Goal: Task Accomplishment & Management: Use online tool/utility

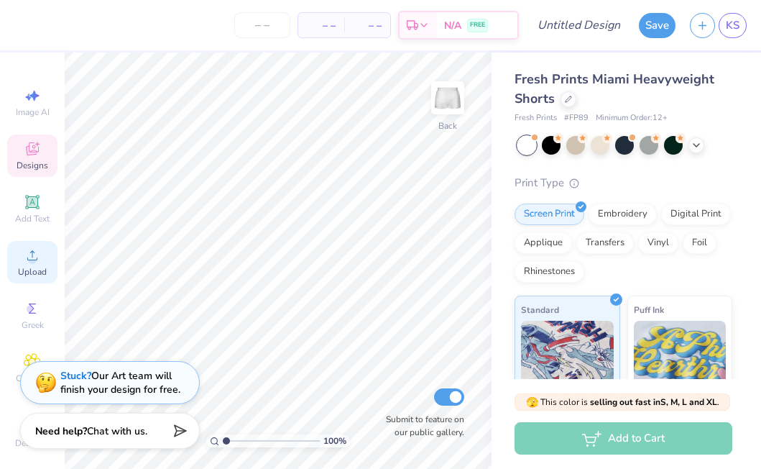
click at [40, 266] on span "Upload" at bounding box center [32, 272] width 29 height 12
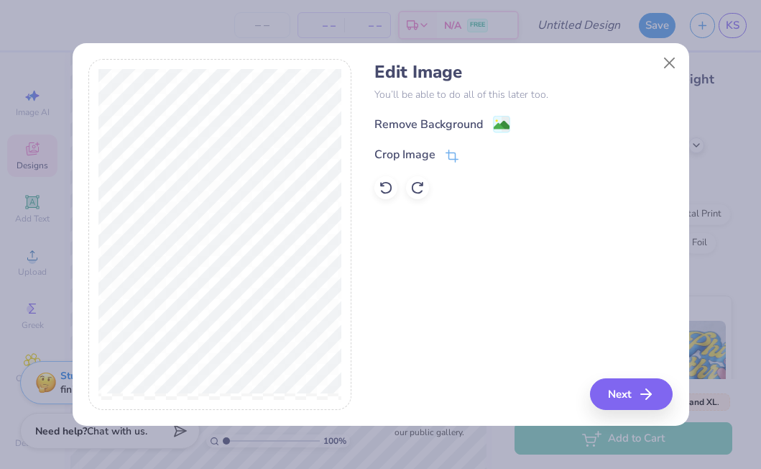
click at [405, 119] on div "Remove Background" at bounding box center [429, 124] width 109 height 17
click at [649, 406] on button "Next" at bounding box center [633, 394] width 83 height 32
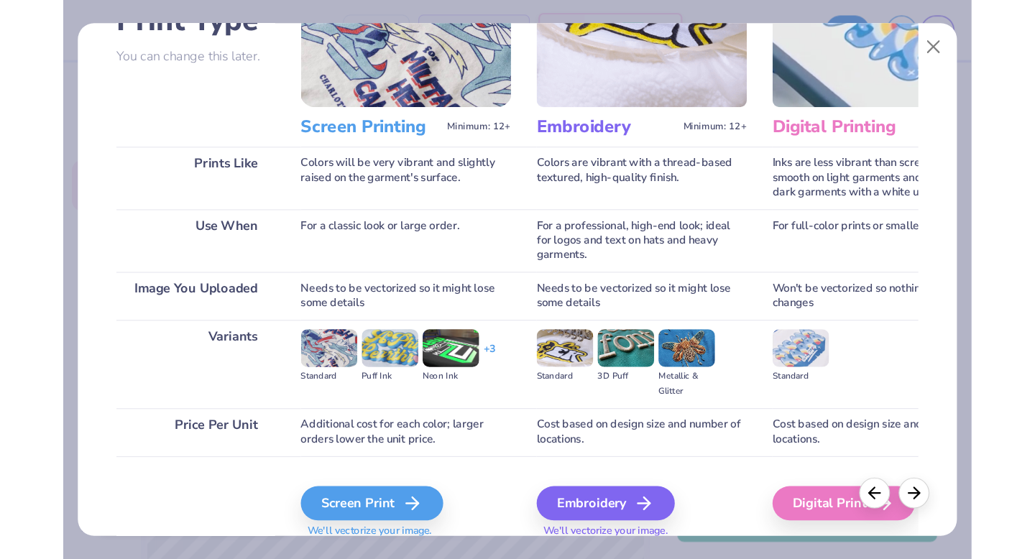
scroll to position [137, 0]
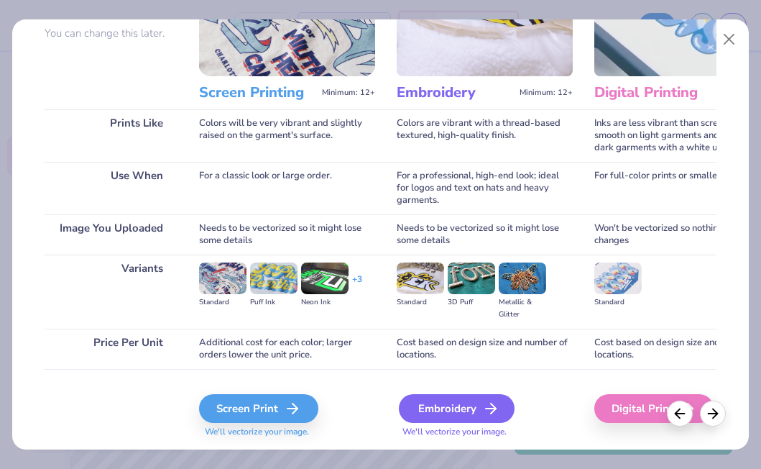
click at [426, 407] on div "Embroidery" at bounding box center [457, 408] width 116 height 29
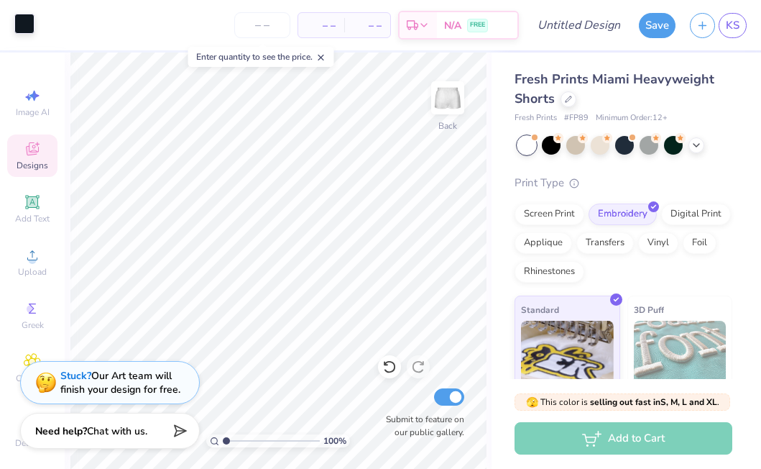
click at [20, 21] on div at bounding box center [24, 24] width 20 height 20
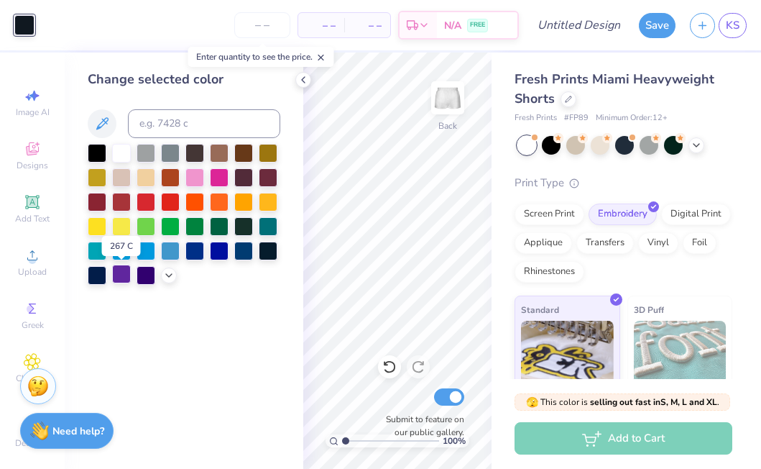
click at [122, 279] on div at bounding box center [121, 274] width 19 height 19
click at [303, 82] on icon at bounding box center [304, 80] width 12 height 12
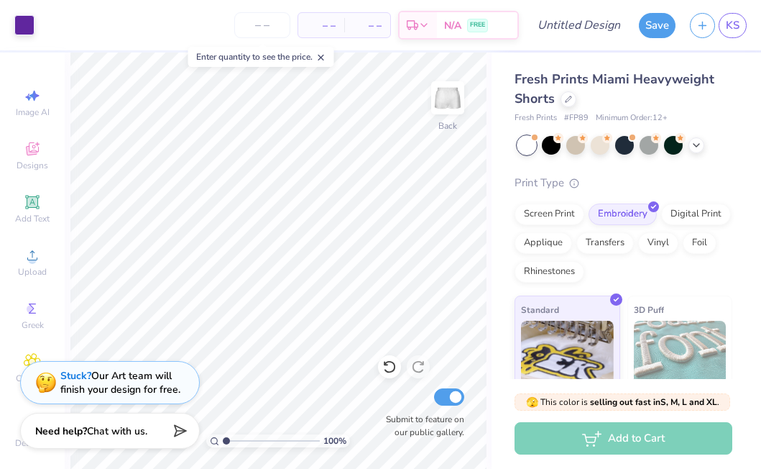
click at [65, 177] on div "100 % Back Submit to feature on our public gallery." at bounding box center [278, 260] width 427 height 416
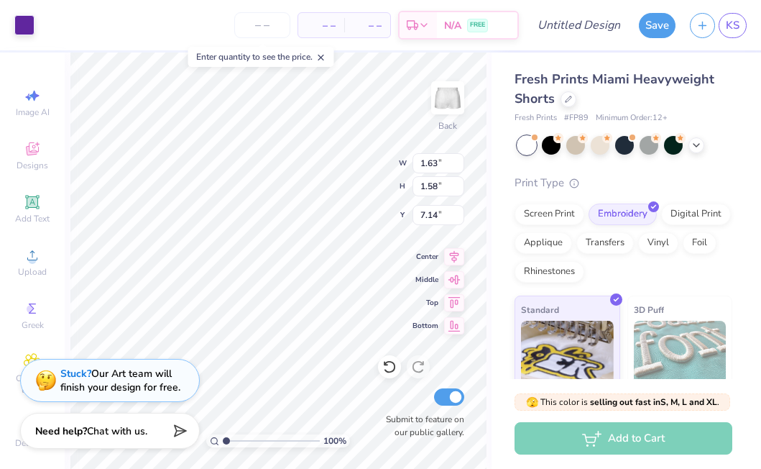
click at [129, 367] on div "Art colors – – Per Item – – Total Est. Delivery N/A FREE Design Title Save KS I…" at bounding box center [380, 234] width 761 height 469
type input "8.42"
type input "2.46"
type input "2.38"
type input "7.62"
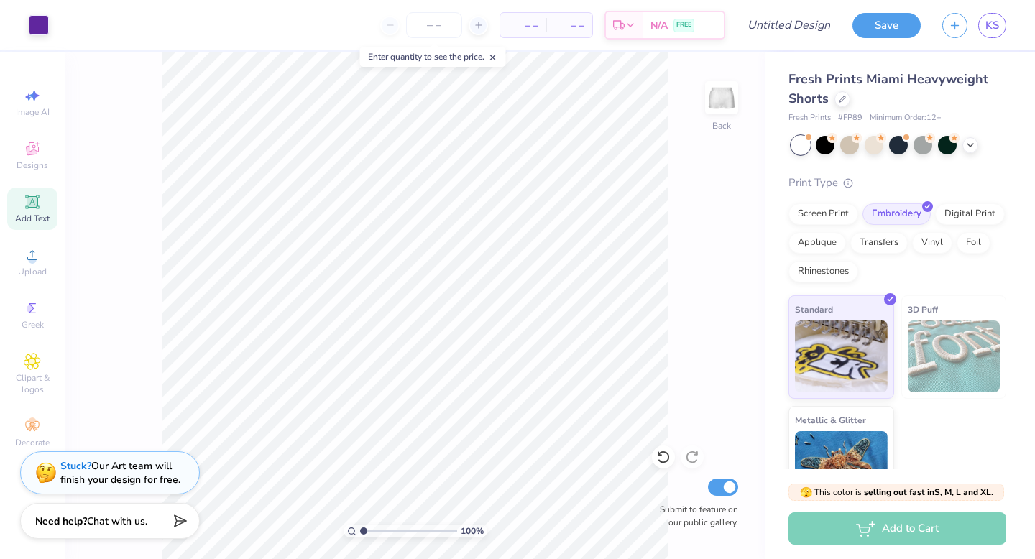
click at [47, 211] on div "Add Text" at bounding box center [32, 209] width 50 height 42
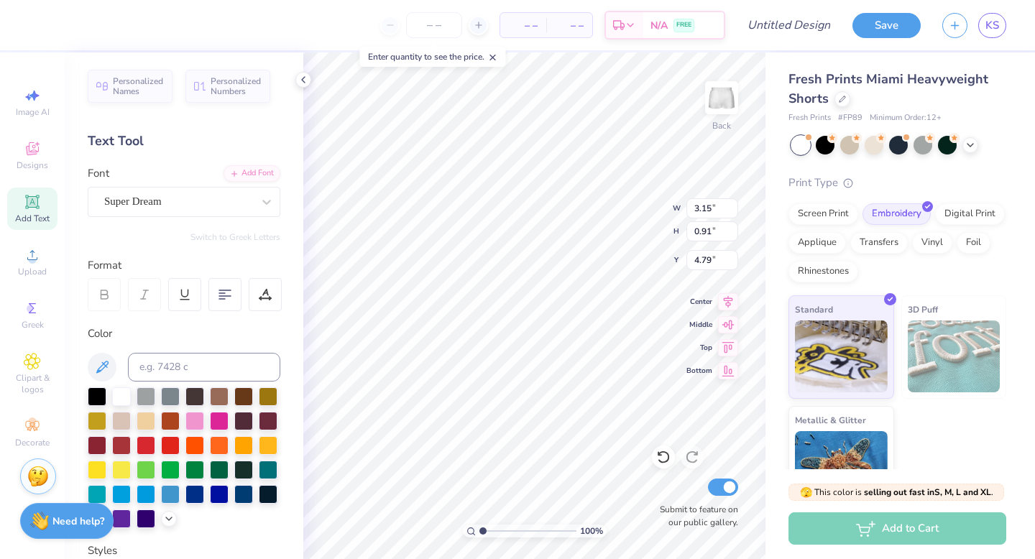
scroll to position [0, 0]
type textarea "SWE"
click at [126, 522] on div at bounding box center [121, 517] width 19 height 19
click at [201, 193] on div at bounding box center [178, 201] width 148 height 19
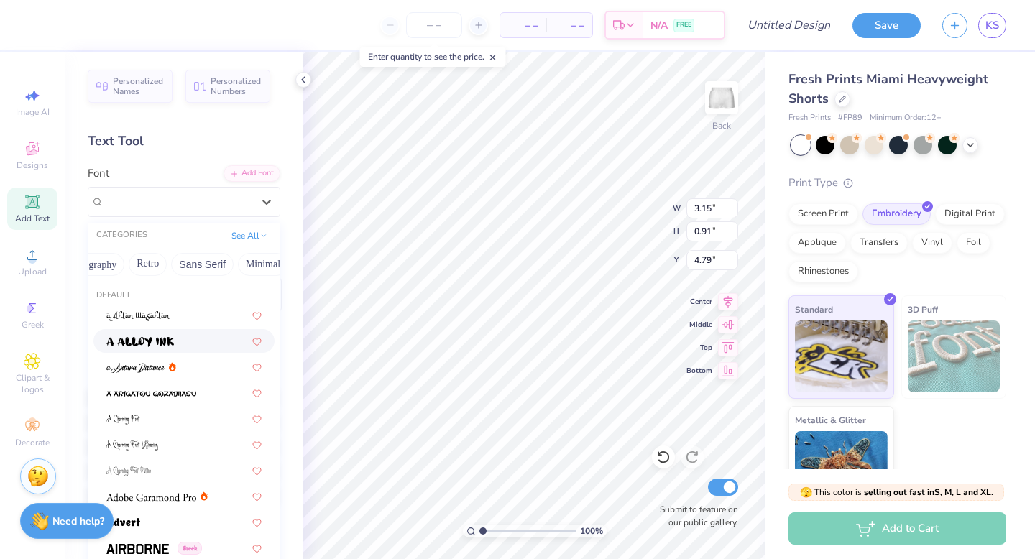
scroll to position [0, 292]
click at [123, 266] on button "Retro" at bounding box center [120, 264] width 38 height 23
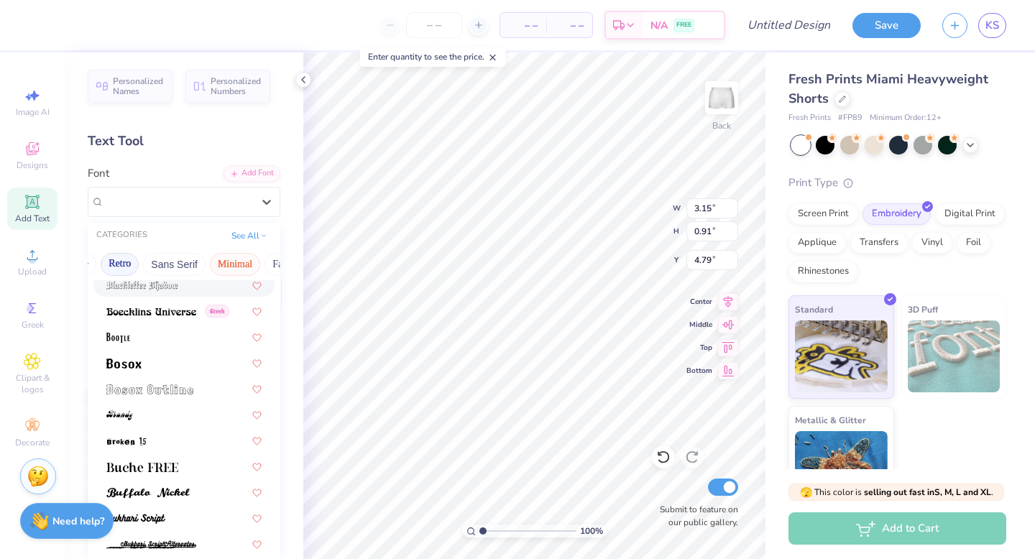
scroll to position [0, 377]
click at [241, 269] on button "Techno" at bounding box center [253, 264] width 45 height 23
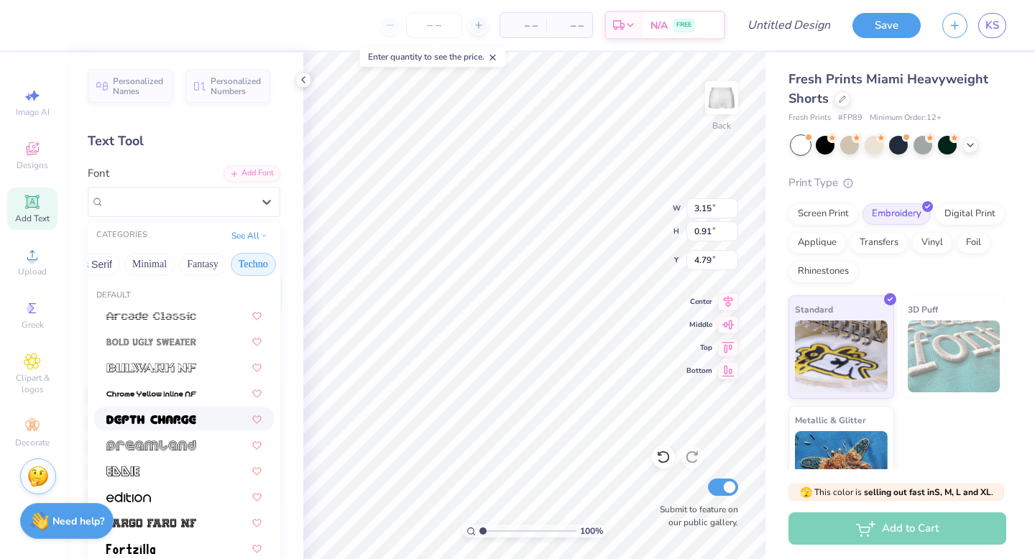
scroll to position [29, 0]
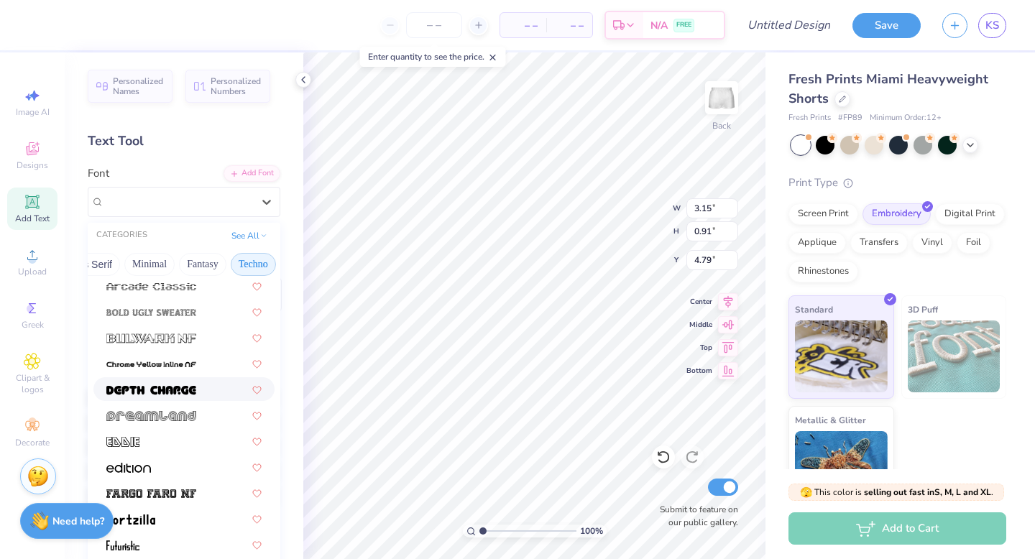
click at [178, 389] on img at bounding box center [151, 390] width 90 height 10
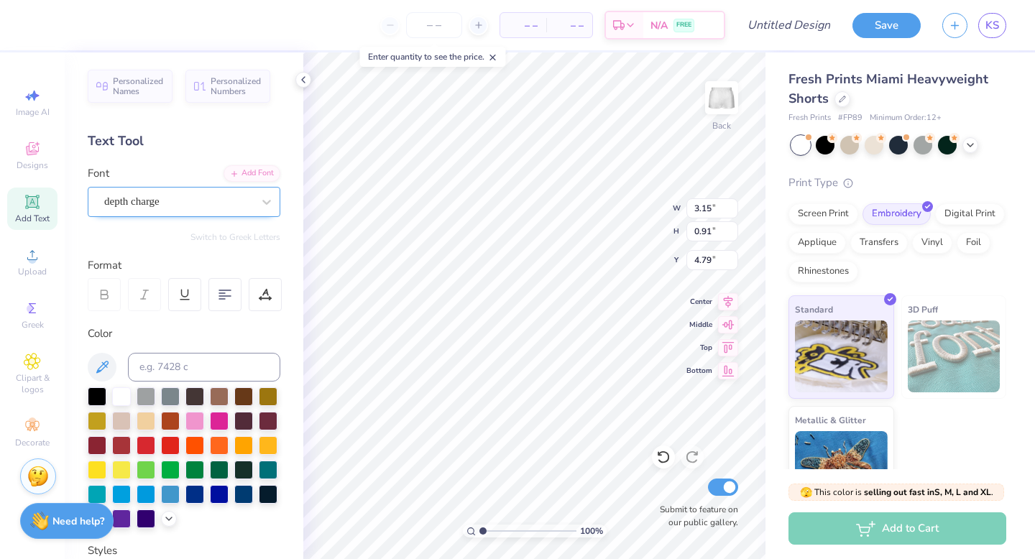
click at [231, 202] on div "depth charge" at bounding box center [178, 201] width 151 height 22
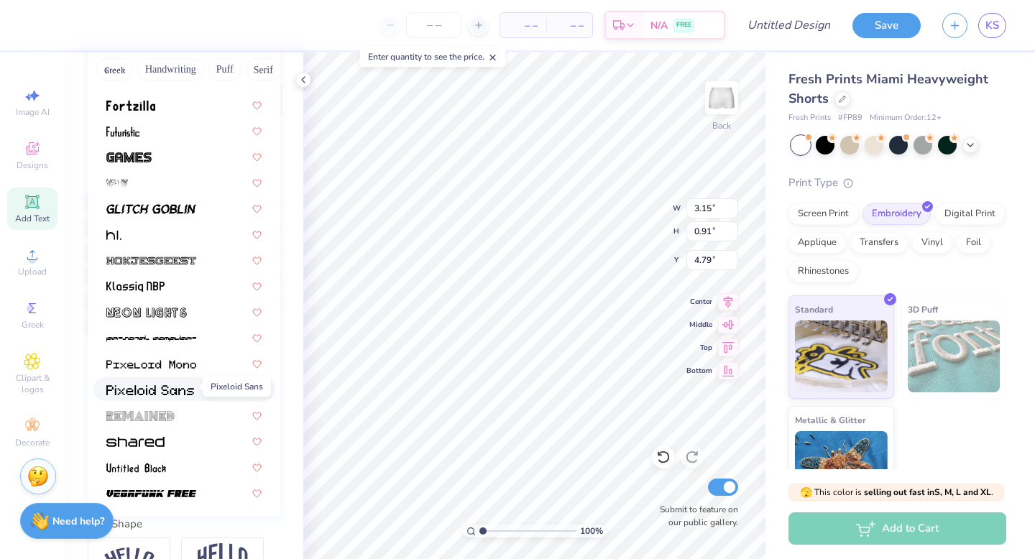
scroll to position [201, 0]
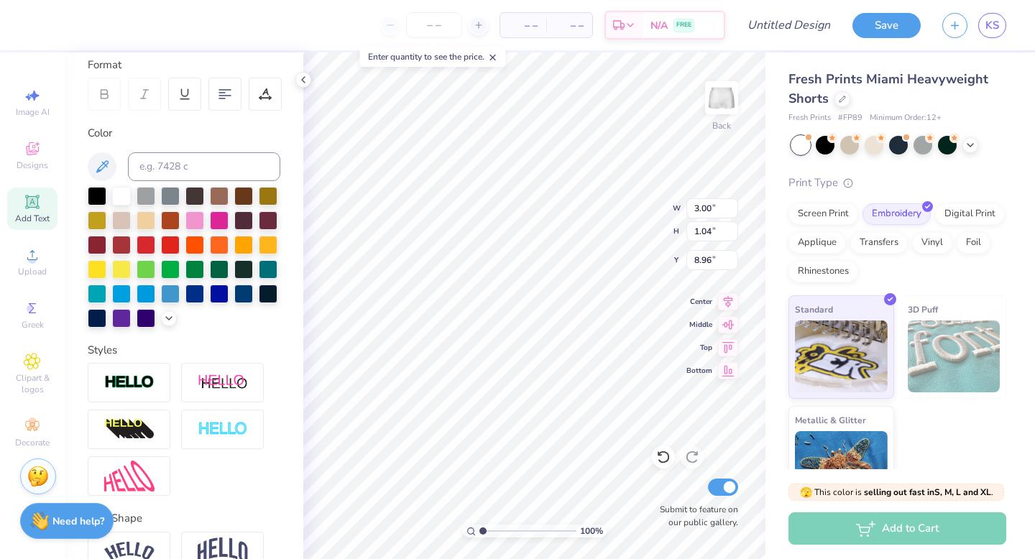
type input "8.96"
type input "1.91"
type input "0.67"
type input "9.33"
type input "2.46"
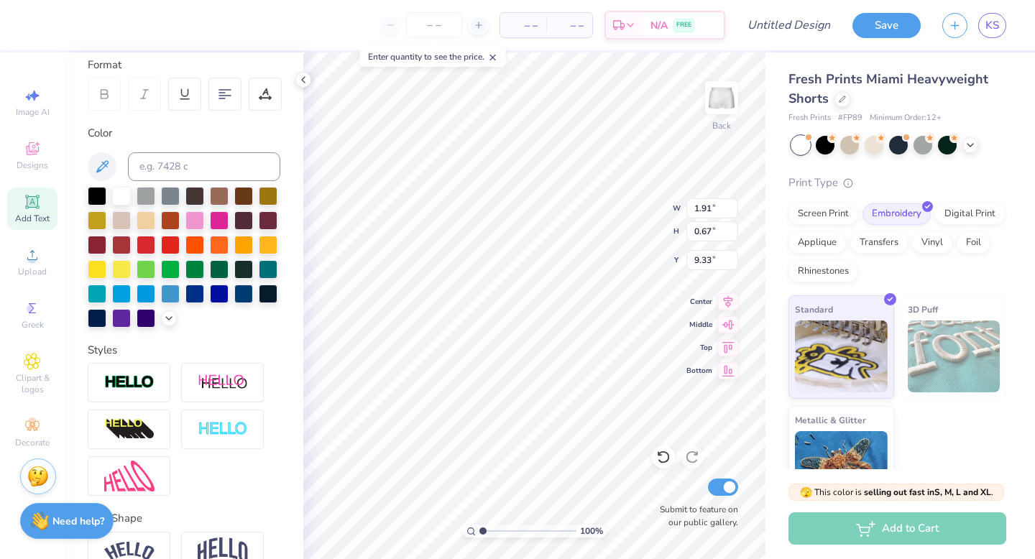
type input "2.38"
type input "7.62"
type input "2.37"
type input "7.63"
type input "2.38"
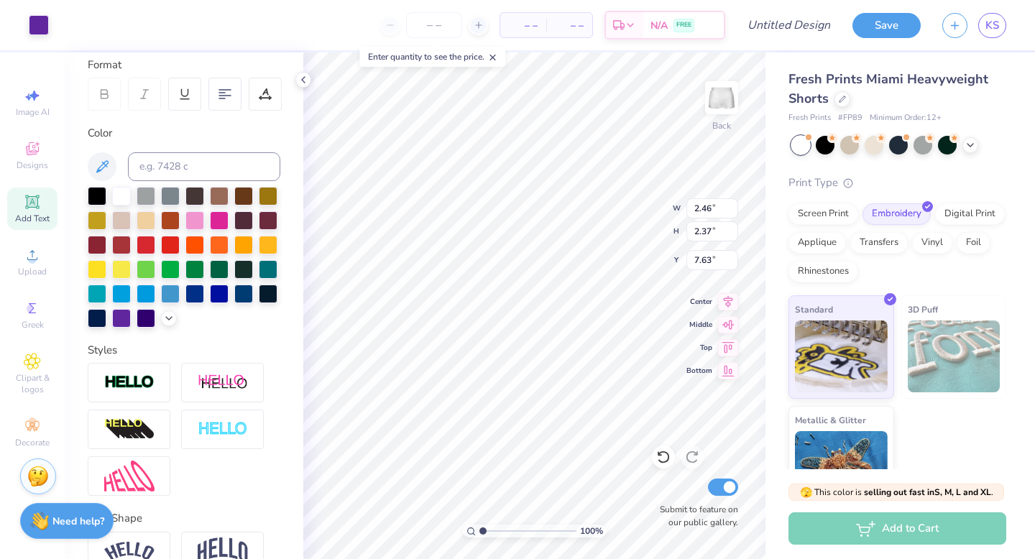
type input "7.62"
type input "3.78"
click at [302, 395] on div "Art colors – – Per Item – – Total Est. Delivery N/A FREE Design Title Save KS I…" at bounding box center [517, 279] width 1035 height 559
type input "2.06"
type input "1.99"
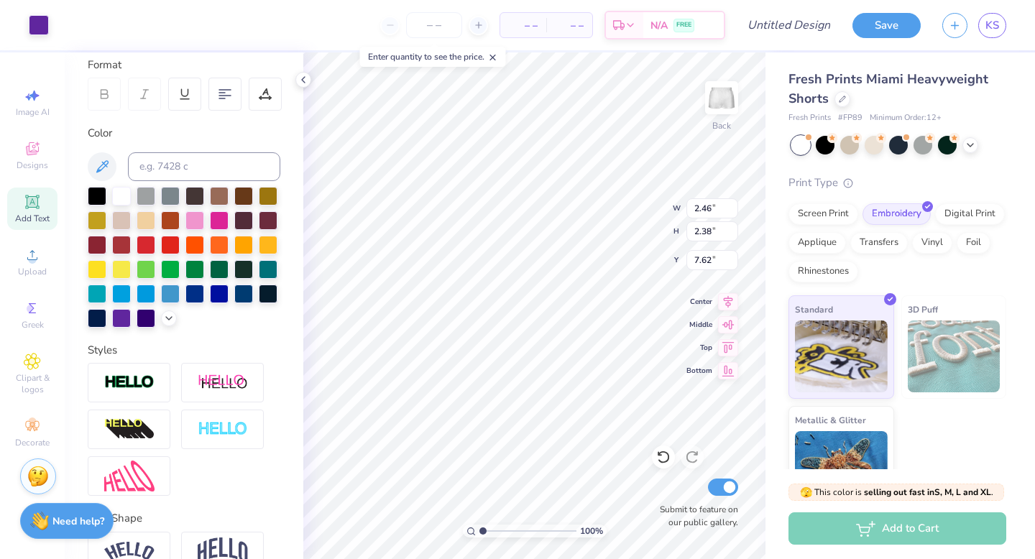
type input "8.01"
type input "1.91"
type input "0.67"
type input "9.33"
type input "1.68"
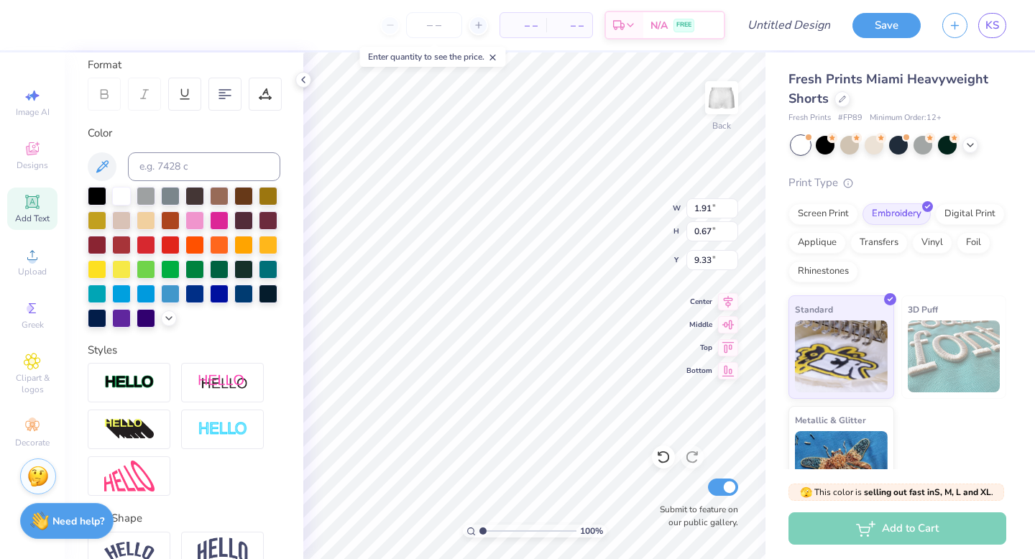
type input "0.58"
type input "9.42"
click at [813, 17] on input "Design Title" at bounding box center [806, 25] width 70 height 29
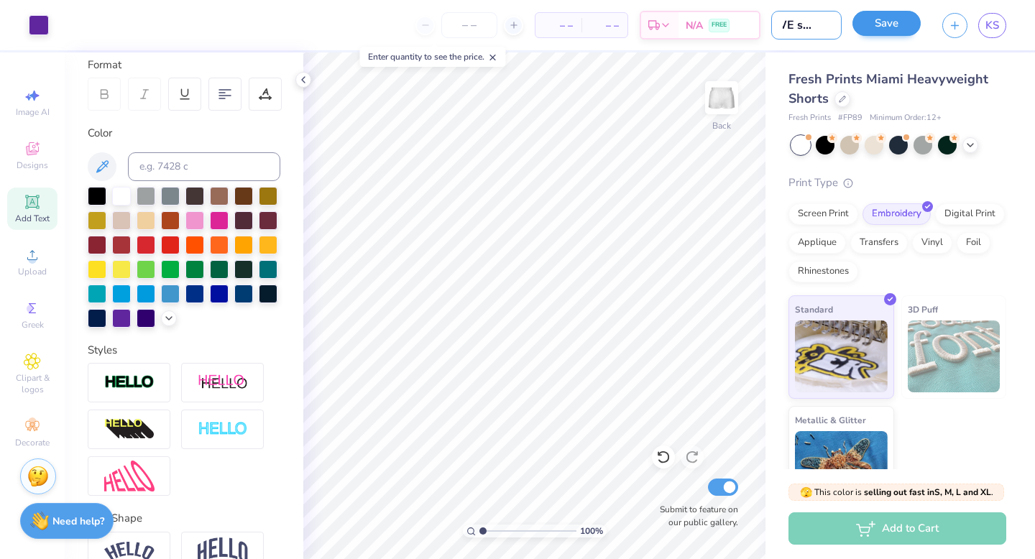
type input "SWE shorts"
click at [896, 26] on button "Save" at bounding box center [887, 23] width 68 height 25
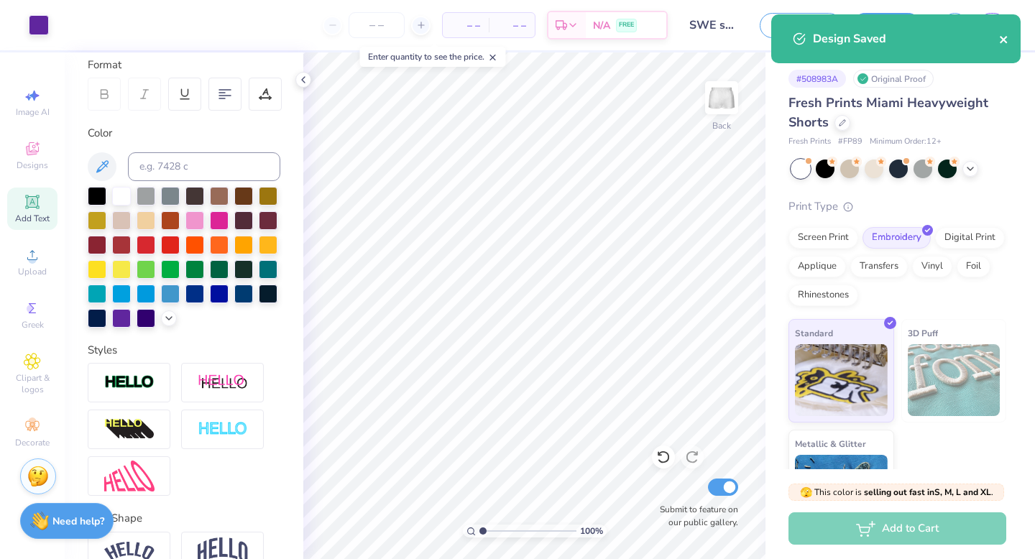
click at [1004, 37] on icon "close" at bounding box center [1004, 40] width 10 height 12
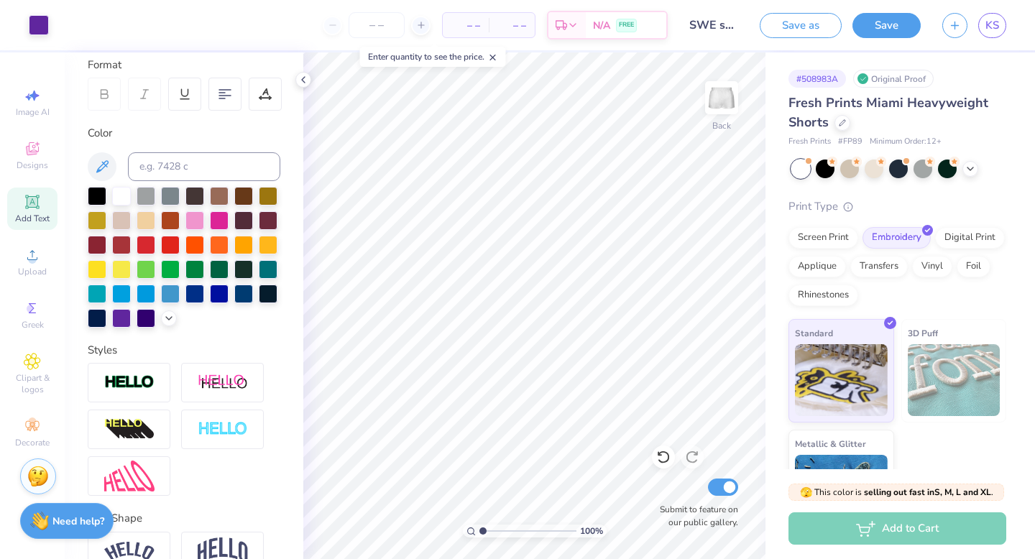
click at [1002, 33] on div "Design Saved" at bounding box center [895, 44] width 255 height 65
click at [997, 27] on div "Art colors – – Per Item – – Total Est. Delivery N/A FREE Design Title SWE short…" at bounding box center [517, 279] width 1035 height 559
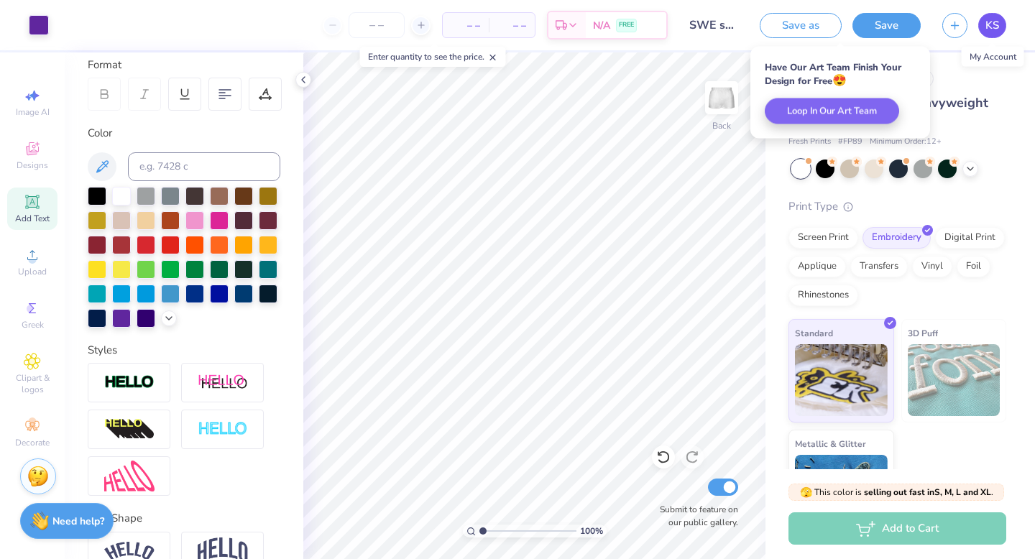
click at [997, 27] on span "KS" at bounding box center [993, 25] width 14 height 17
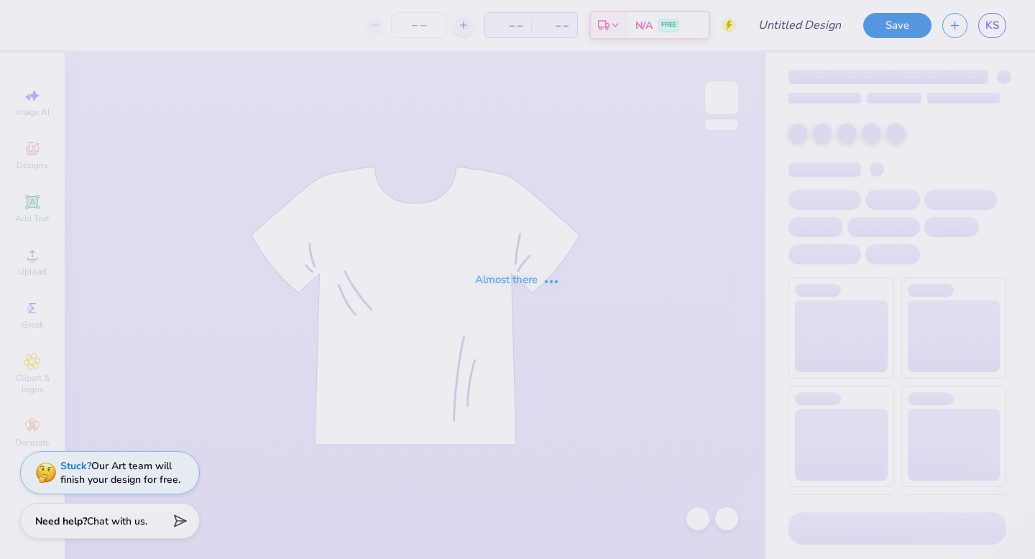
type input "SWE Crew 4"
type input "60"
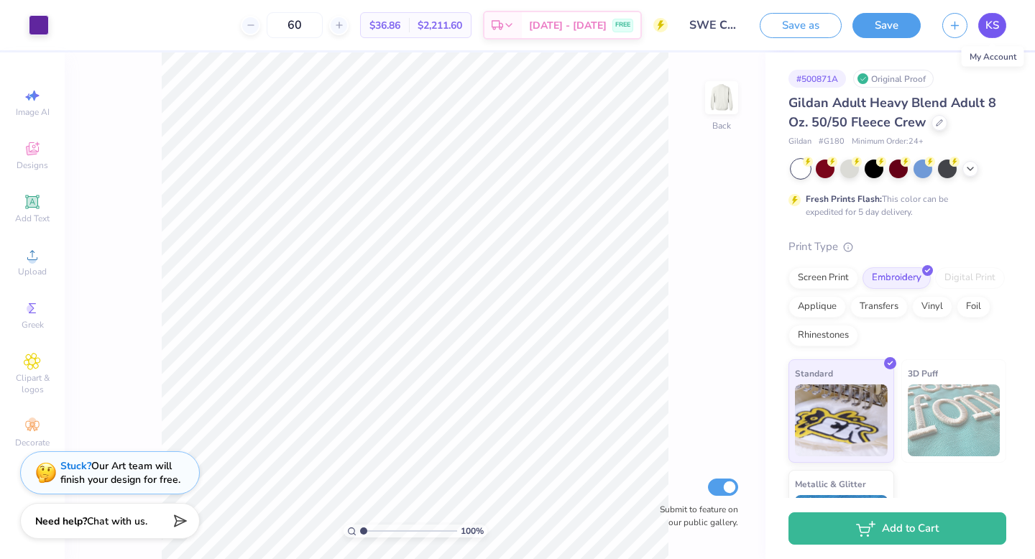
click at [998, 26] on span "KS" at bounding box center [993, 25] width 14 height 17
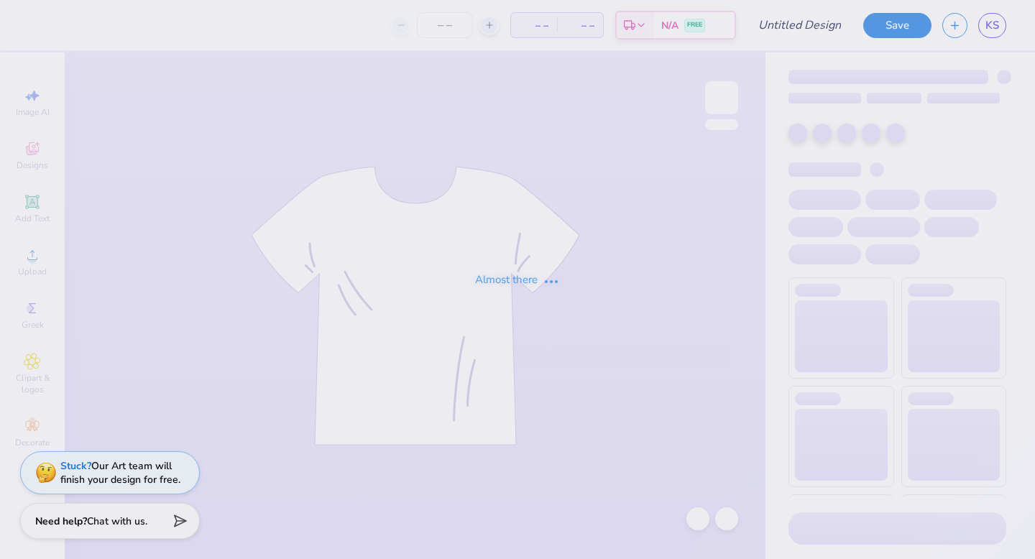
type input "SWE shorts"
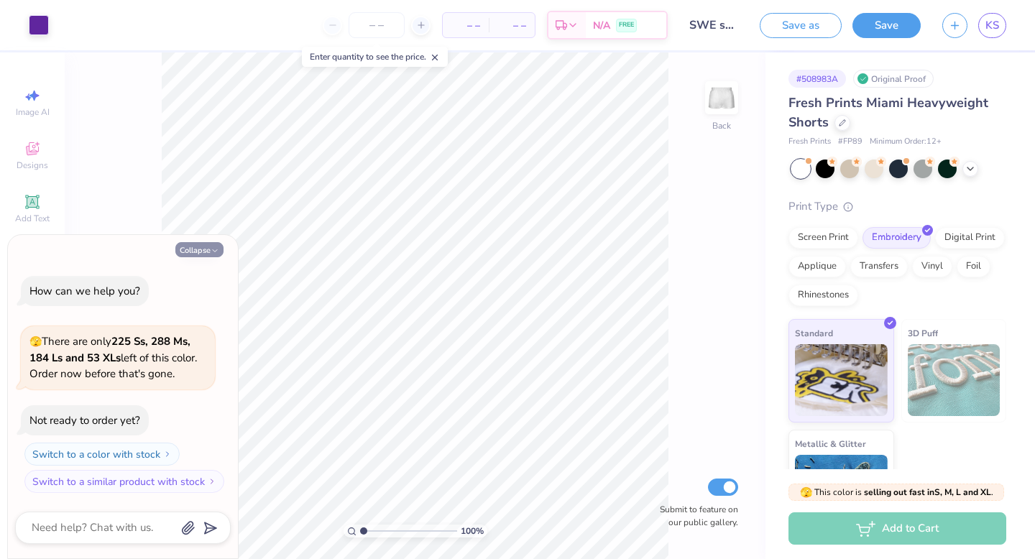
click at [207, 244] on button "Collapse" at bounding box center [199, 249] width 48 height 15
type textarea "x"
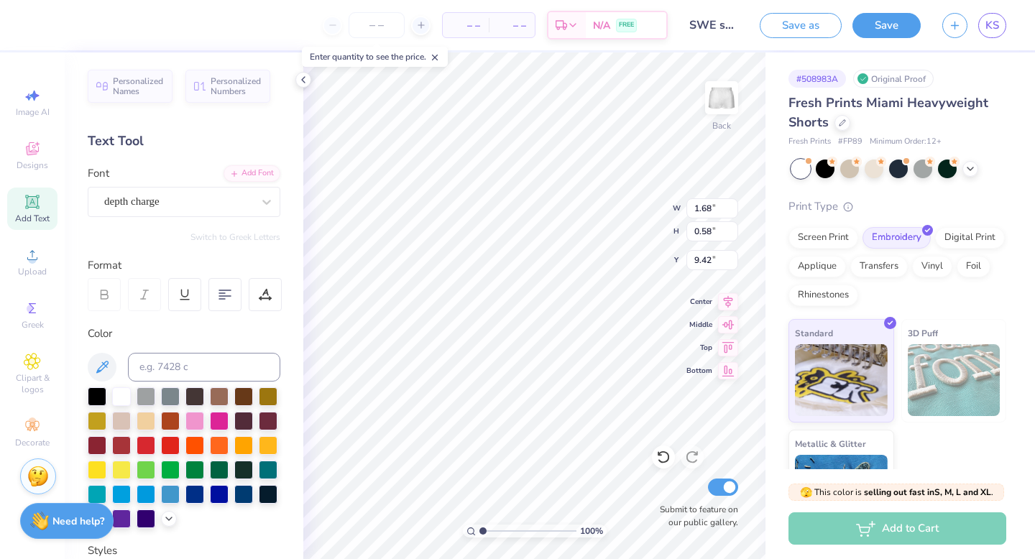
type input "2.06"
type input "1.99"
type input "8.01"
type input "1.68"
type input "0.58"
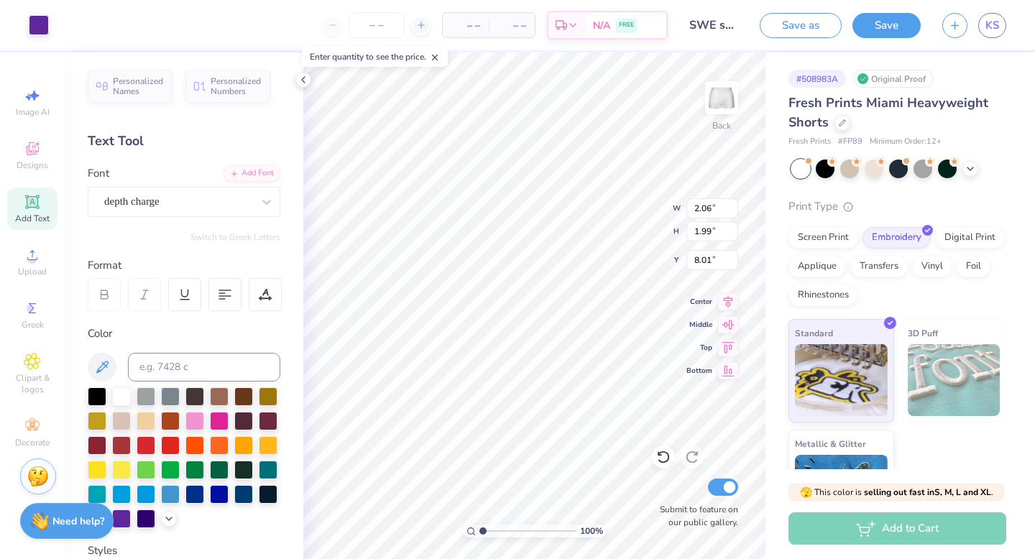
type input "9.42"
type input "1.68"
type input "0.58"
type input "9.42"
type input "2.06"
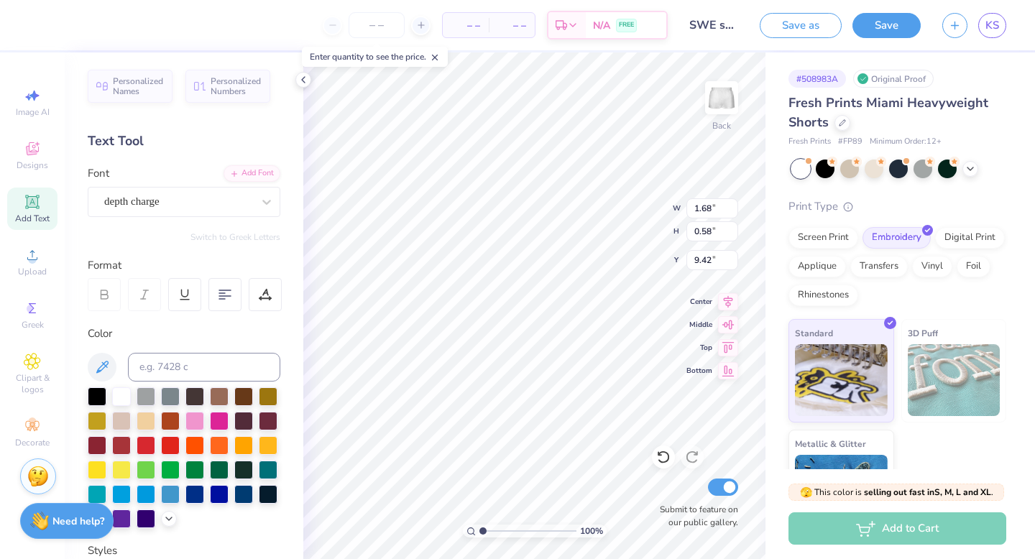
type input "1.99"
type input "7.43"
type input "8.01"
type input "1.68"
type input "0.58"
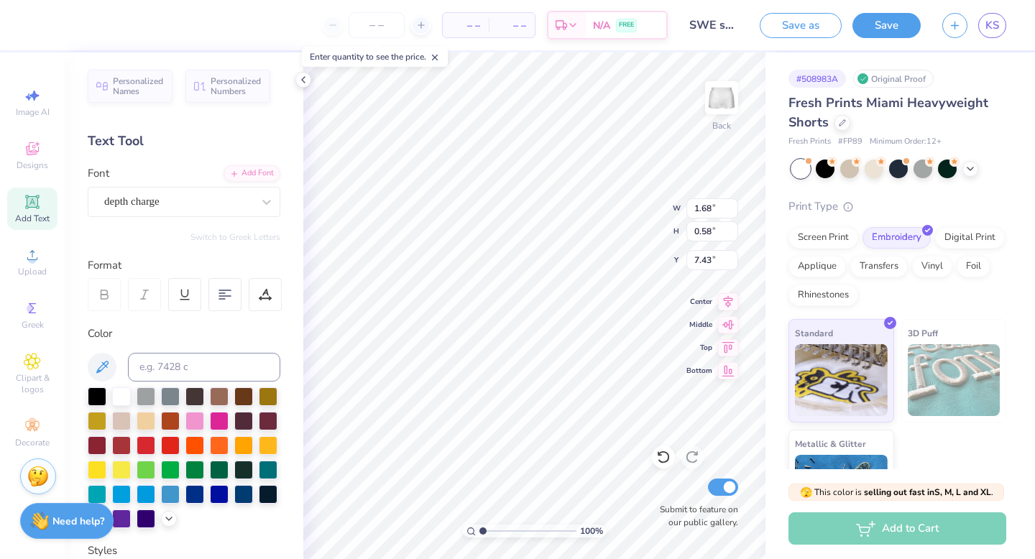
type input "7.16"
type input "9.26"
type input "2.06"
type input "1.99"
type input "8.01"
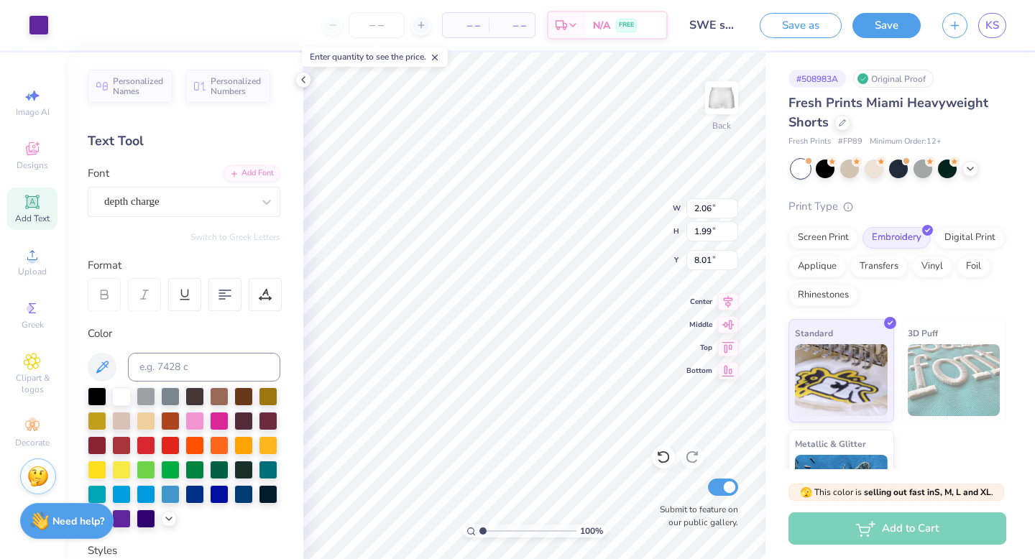
type input "1.32"
type input "1.28"
type input "8.72"
type input "1.68"
type input "0.58"
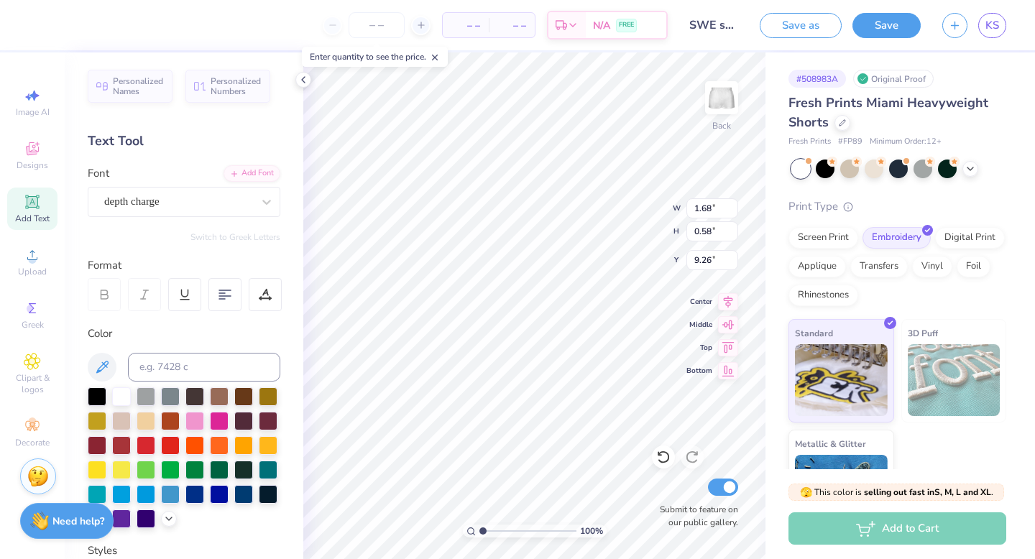
type input "9.07"
